Goal: Understand process/instructions: Learn about a topic

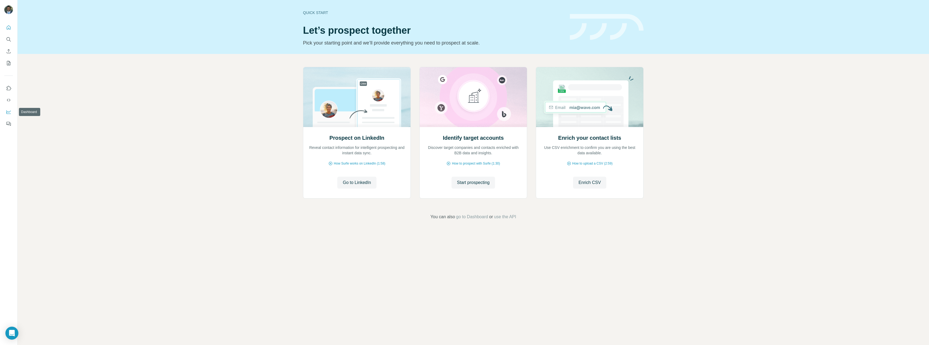
click at [8, 114] on icon "Dashboard" at bounding box center [8, 112] width 4 height 4
click at [8, 66] on icon "My lists" at bounding box center [8, 62] width 5 height 5
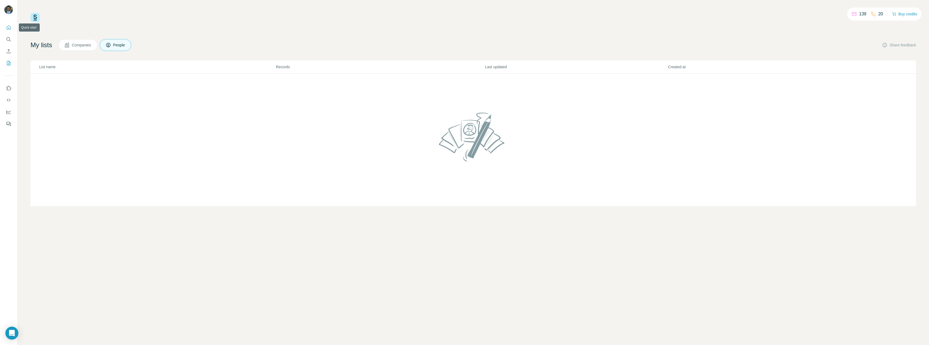
click at [8, 24] on button "Quick start" at bounding box center [8, 28] width 9 height 10
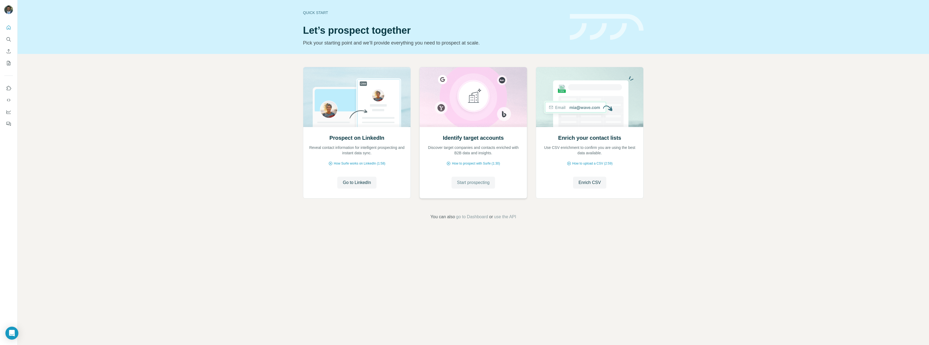
click at [476, 183] on span "Start prospecting" at bounding box center [473, 183] width 33 height 6
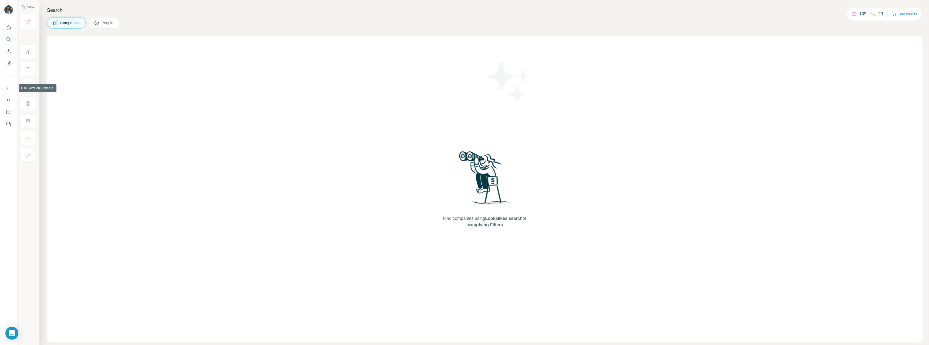
click at [12, 91] on button "Use Surfe on LinkedIn" at bounding box center [8, 88] width 9 height 10
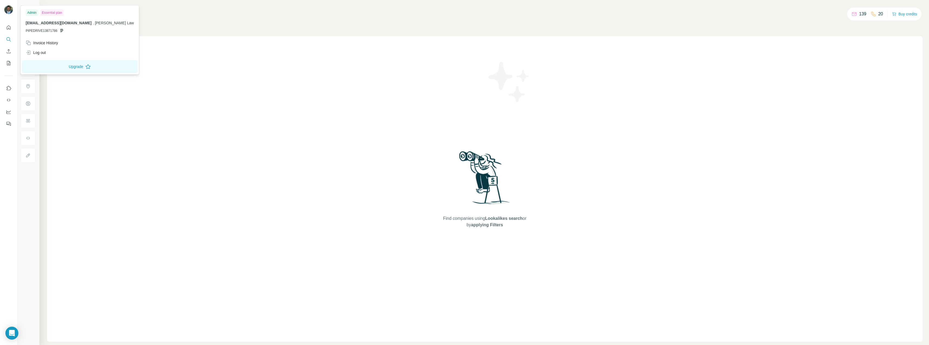
click at [8, 12] on img at bounding box center [8, 9] width 9 height 9
click at [55, 42] on div "Invoice History" at bounding box center [42, 42] width 32 height 5
click at [55, 48] on div "Invoice History" at bounding box center [79, 43] width 115 height 10
click at [62, 13] on div "Essential plan" at bounding box center [51, 12] width 23 height 6
click at [85, 67] on icon at bounding box center [87, 66] width 5 height 5
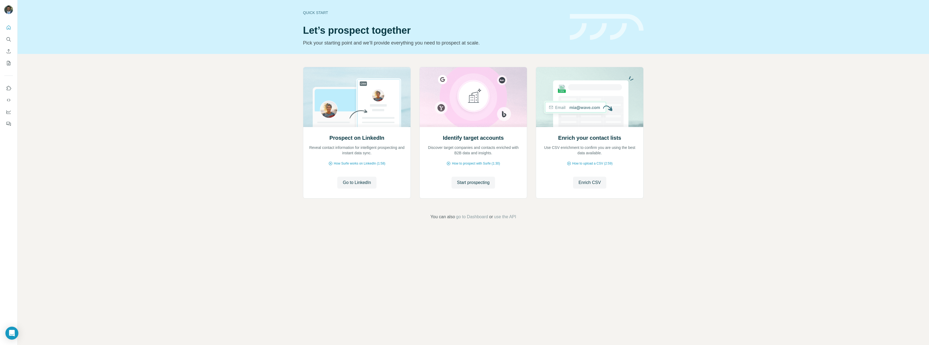
click at [760, 123] on div "Prospect on LinkedIn Reveal contact information for intelligent prospecting and…" at bounding box center [473, 143] width 911 height 179
click at [478, 216] on span "go to Dashboard" at bounding box center [472, 217] width 32 height 6
